Goal: Task Accomplishment & Management: Manage account settings

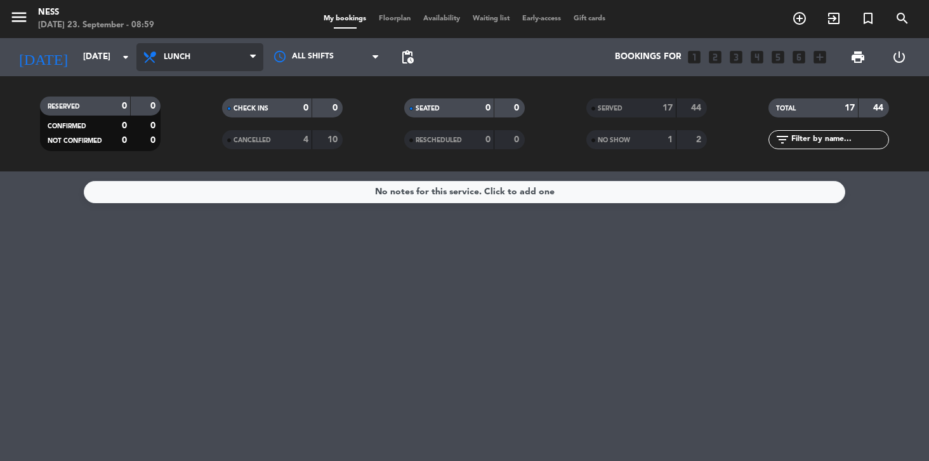
click at [164, 56] on span "Lunch" at bounding box center [177, 57] width 27 height 9
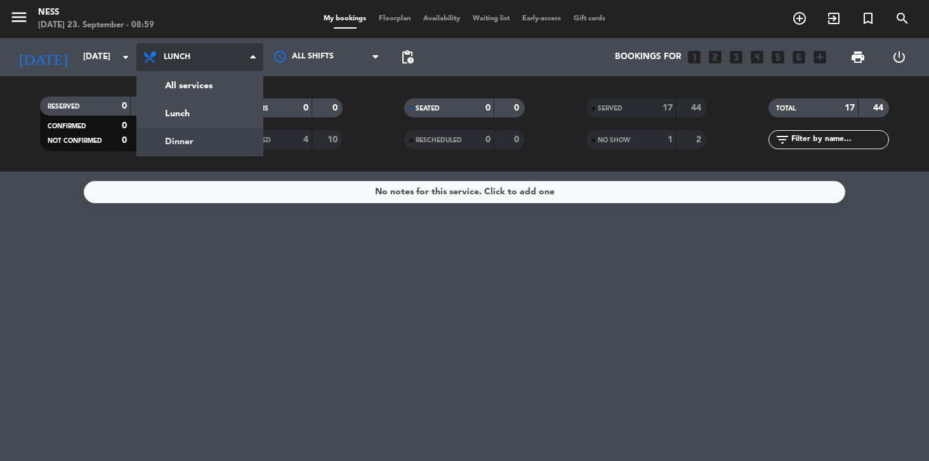
click at [170, 140] on div "menu Ness [DATE] 23. September - 08:59 My bookings Floorplan Availability Waiti…" at bounding box center [464, 85] width 929 height 171
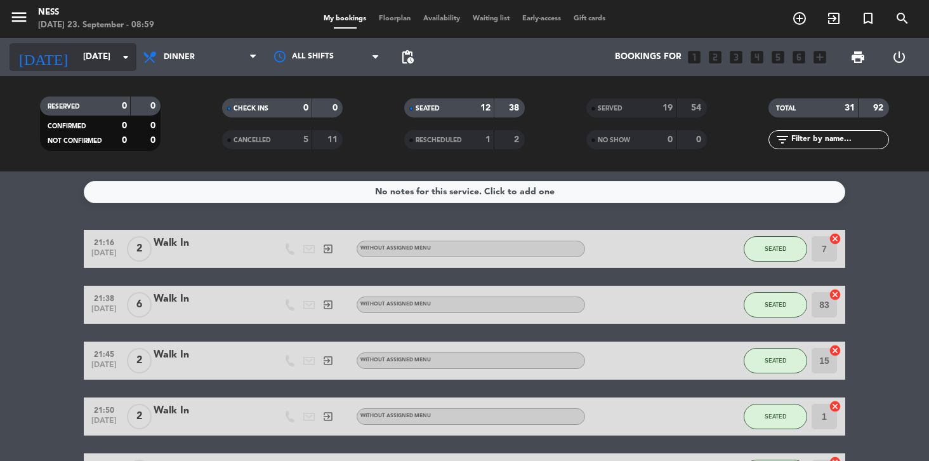
click at [88, 53] on input "[DATE]" at bounding box center [133, 57] width 113 height 23
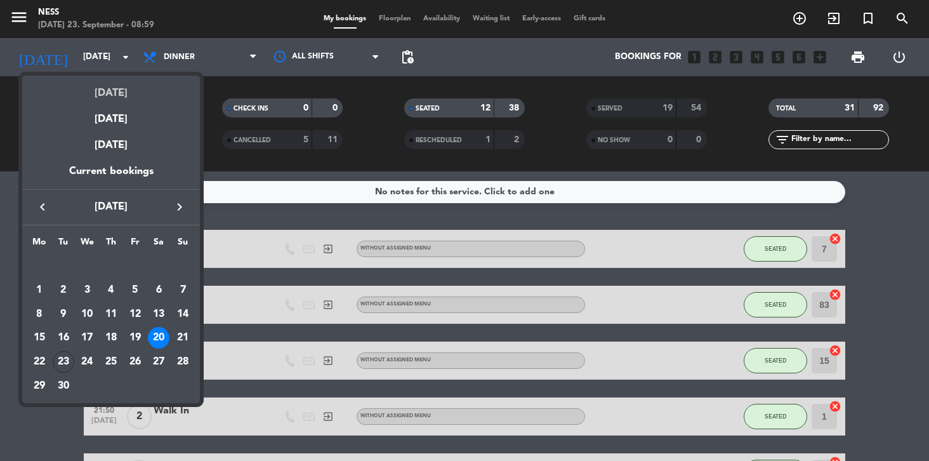
drag, startPoint x: 100, startPoint y: 101, endPoint x: 101, endPoint y: 94, distance: 7.1
click at [101, 94] on div "[DATE]" at bounding box center [111, 89] width 178 height 26
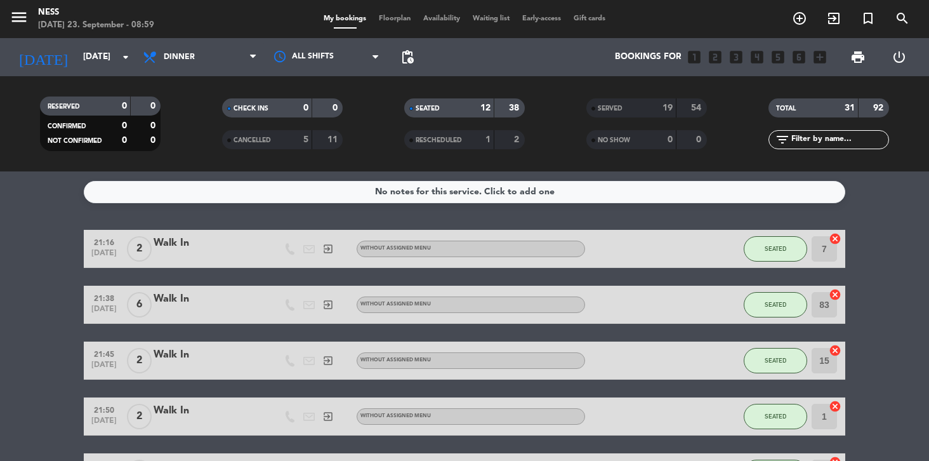
type input "[DATE]"
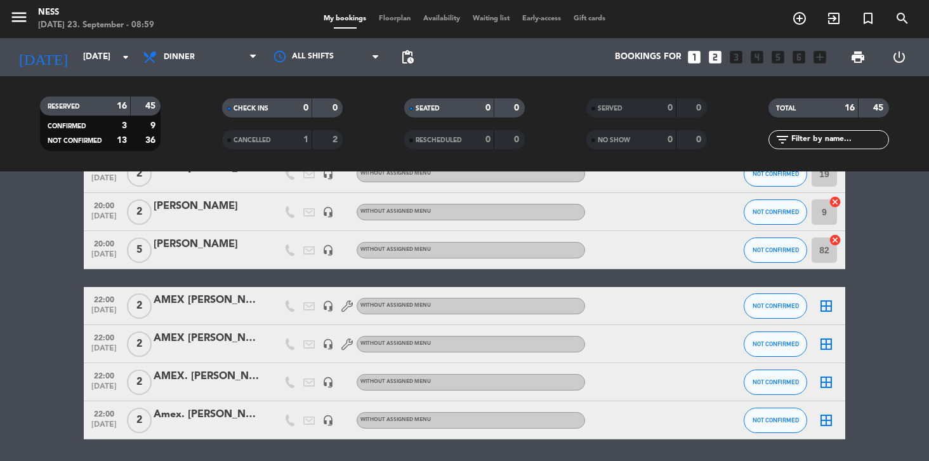
scroll to position [513, 0]
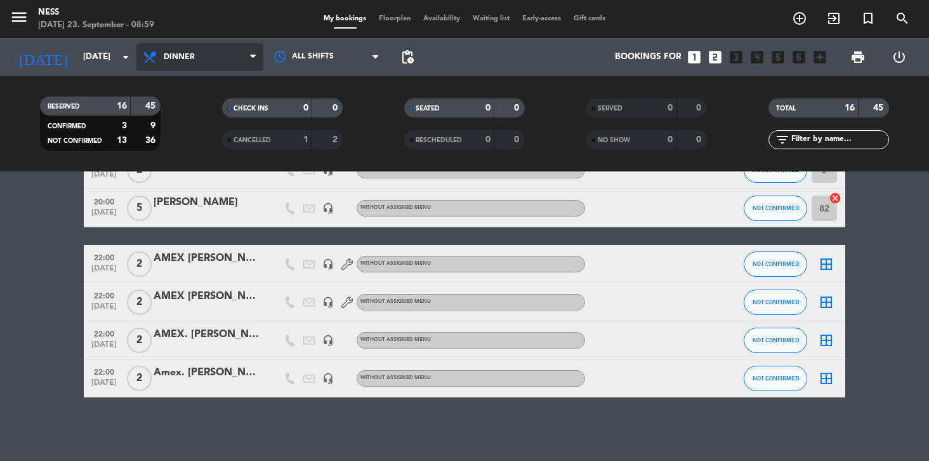
click at [191, 60] on span "Dinner" at bounding box center [179, 57] width 31 height 9
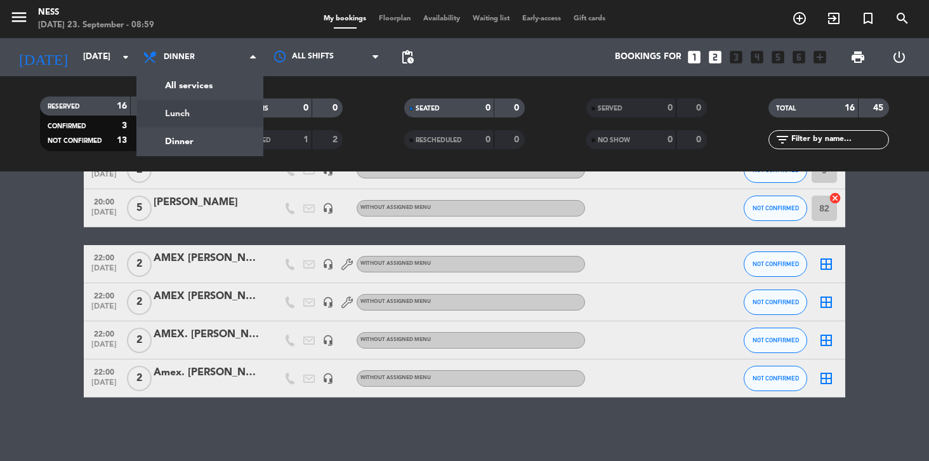
click at [182, 109] on div "menu Ness [DATE] 23. September - 08:59 My bookings Floorplan Availability Waiti…" at bounding box center [464, 85] width 929 height 171
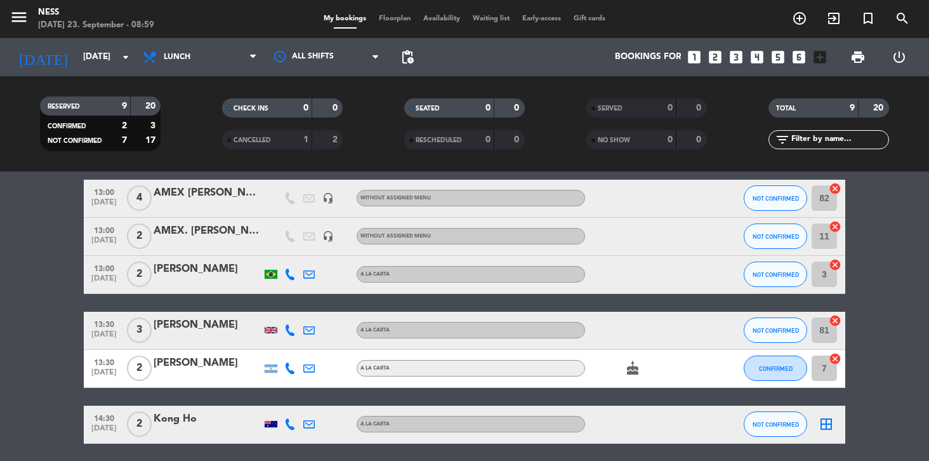
scroll to position [0, 0]
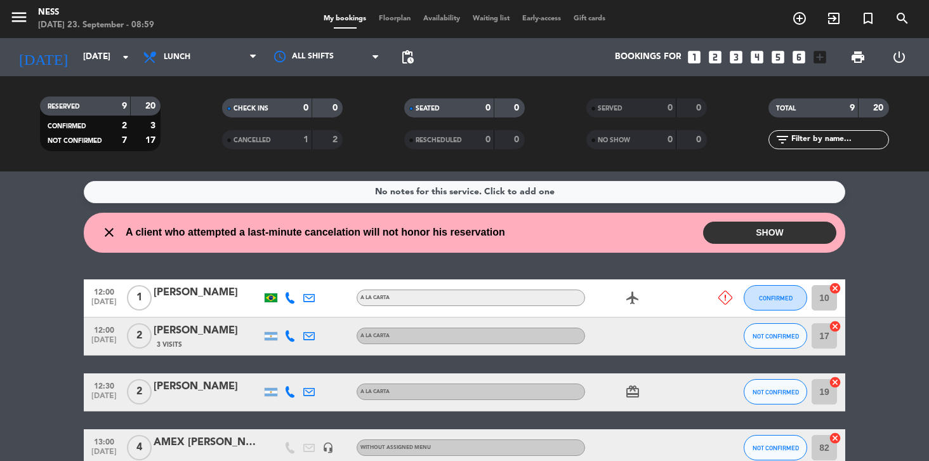
click at [765, 229] on button "SHOW" at bounding box center [769, 233] width 133 height 22
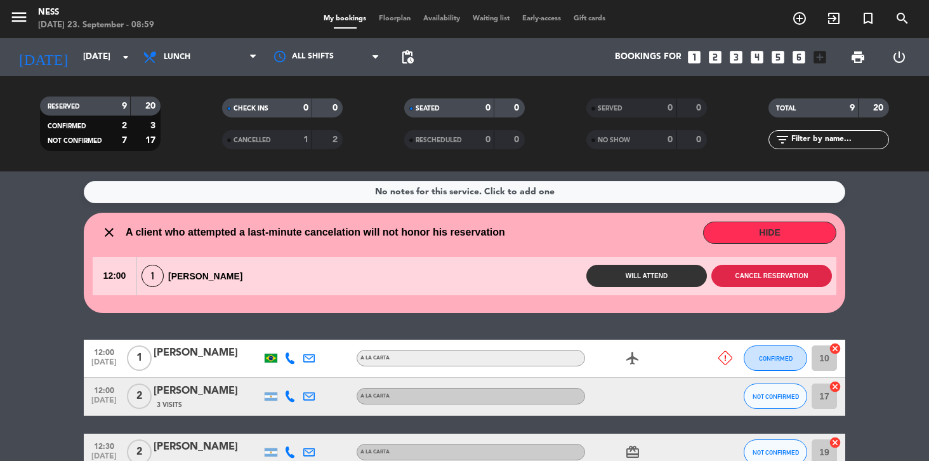
click at [735, 279] on button "Cancel reservation" at bounding box center [772, 276] width 121 height 22
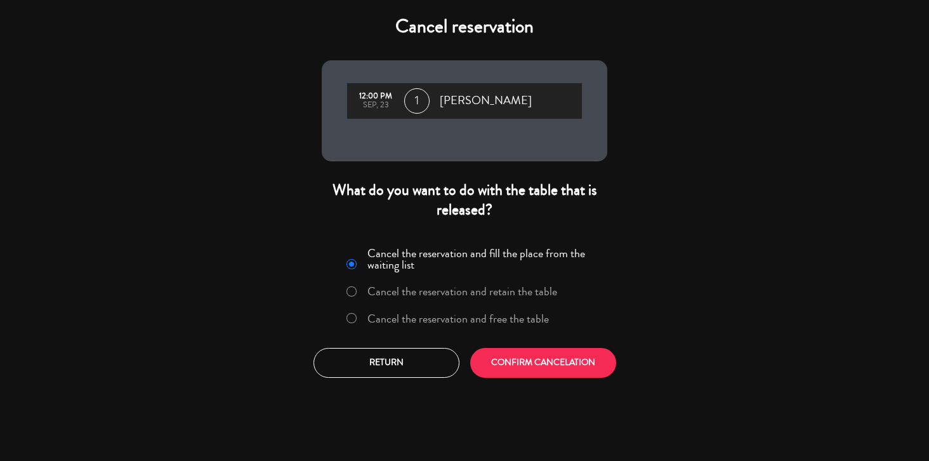
click at [353, 317] on input "Cancel the reservation and free the table" at bounding box center [351, 317] width 8 height 8
radio input "true"
click at [523, 358] on button "CONFIRM CANCELATION" at bounding box center [543, 363] width 146 height 30
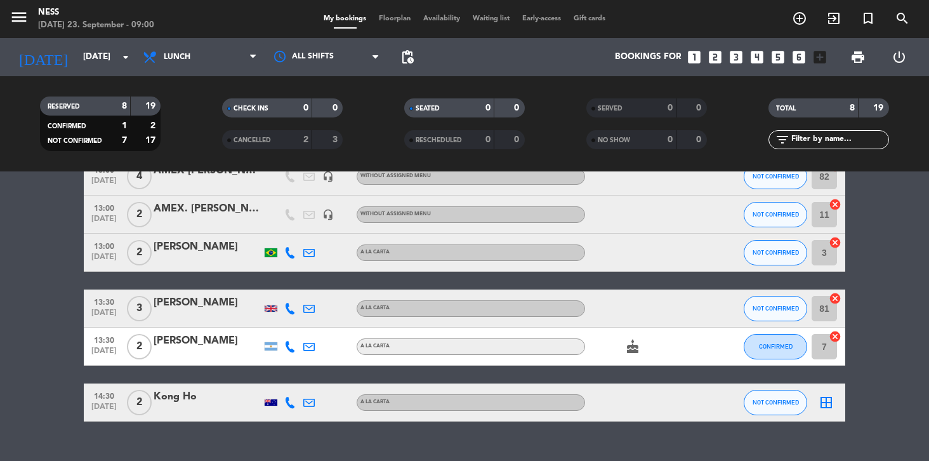
scroll to position [208, 0]
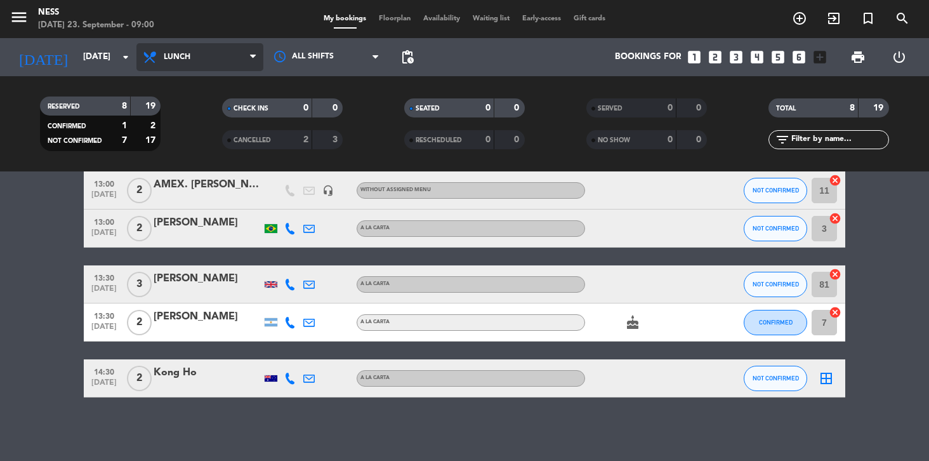
click at [216, 53] on span "Lunch" at bounding box center [199, 57] width 127 height 28
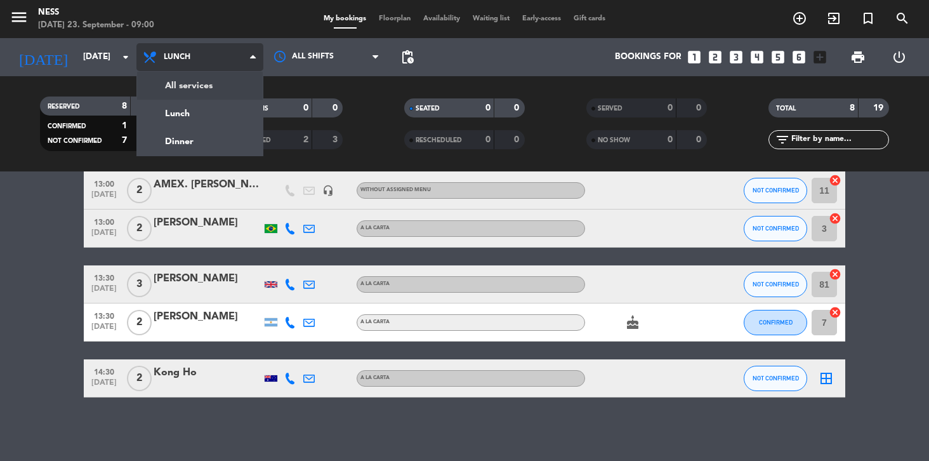
click at [216, 59] on span "Lunch" at bounding box center [199, 57] width 127 height 28
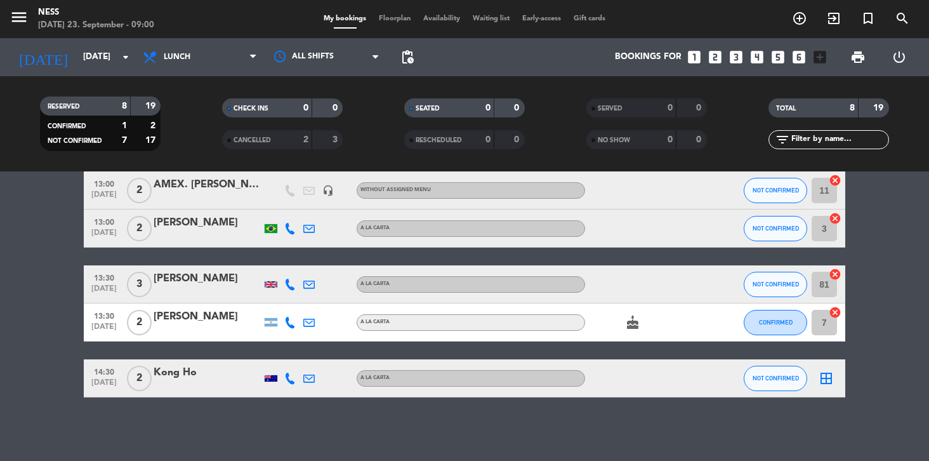
click at [395, 15] on span "Floorplan" at bounding box center [395, 18] width 44 height 7
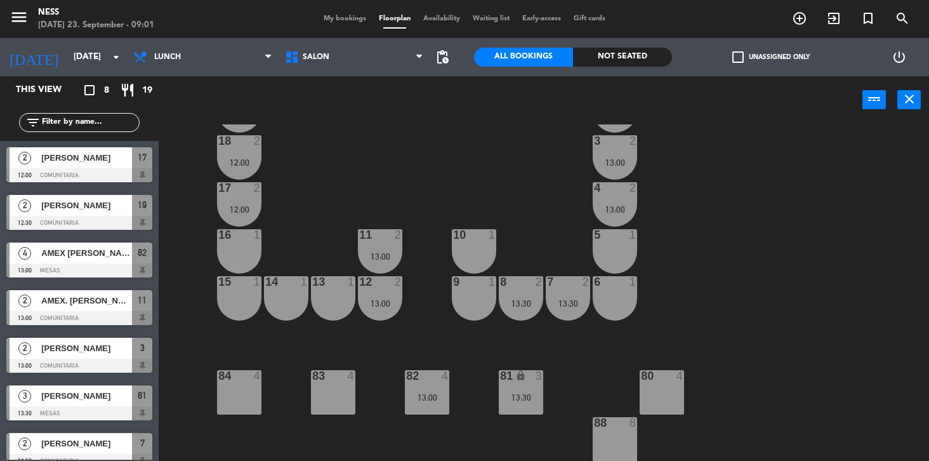
scroll to position [62, 0]
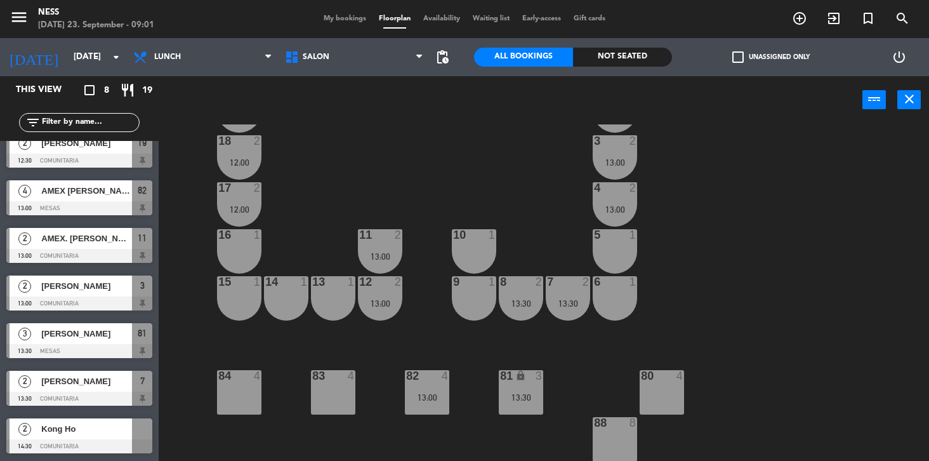
click at [67, 435] on div "Kong Ho" at bounding box center [86, 428] width 92 height 21
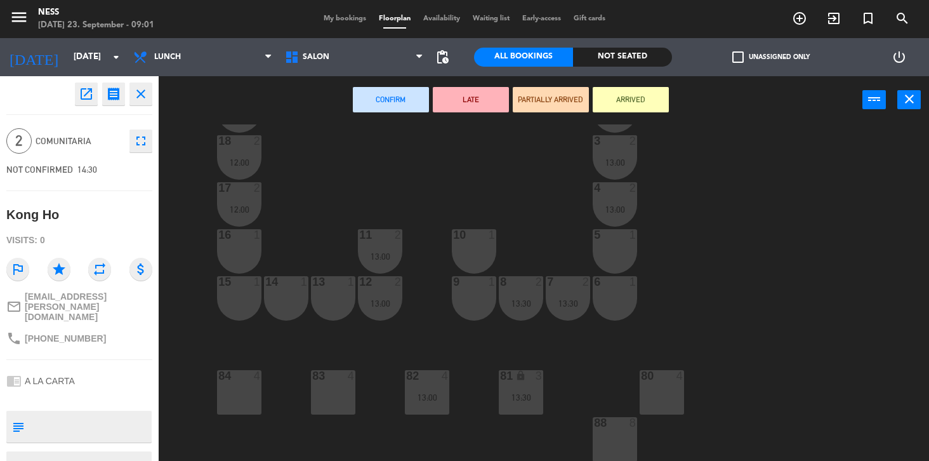
click at [602, 262] on div "5 1" at bounding box center [615, 251] width 44 height 44
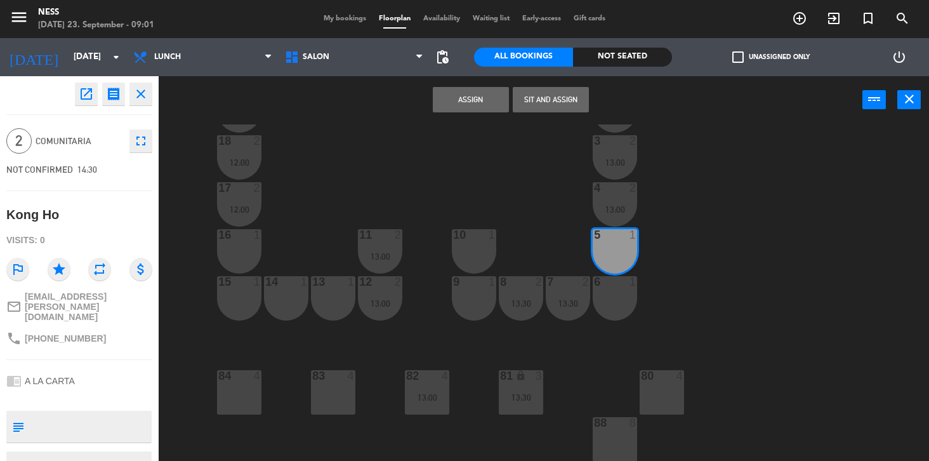
click at [615, 298] on div "6 1" at bounding box center [615, 298] width 44 height 44
click at [489, 100] on button "Assign" at bounding box center [471, 99] width 76 height 25
